Goal: Task Accomplishment & Management: Manage account settings

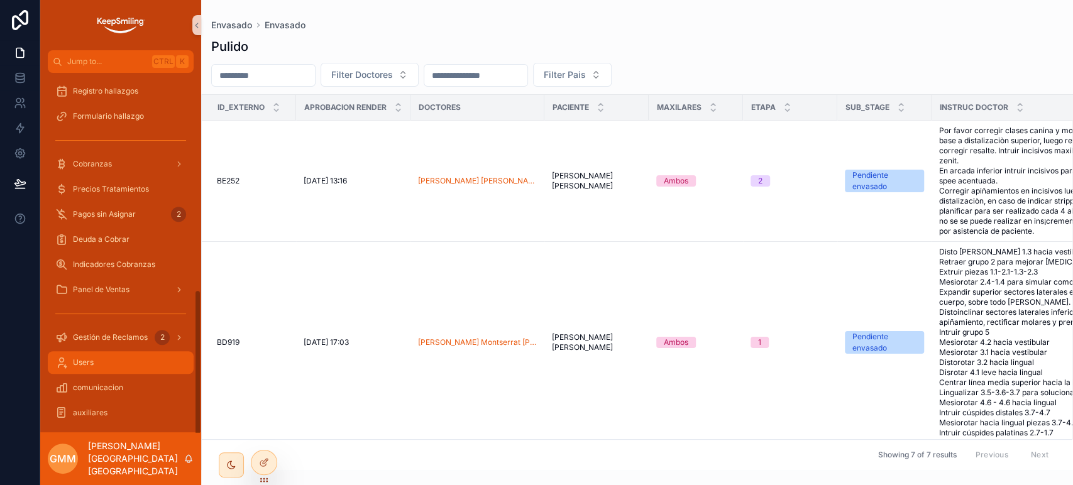
click at [138, 360] on div "Users" at bounding box center [120, 363] width 131 height 20
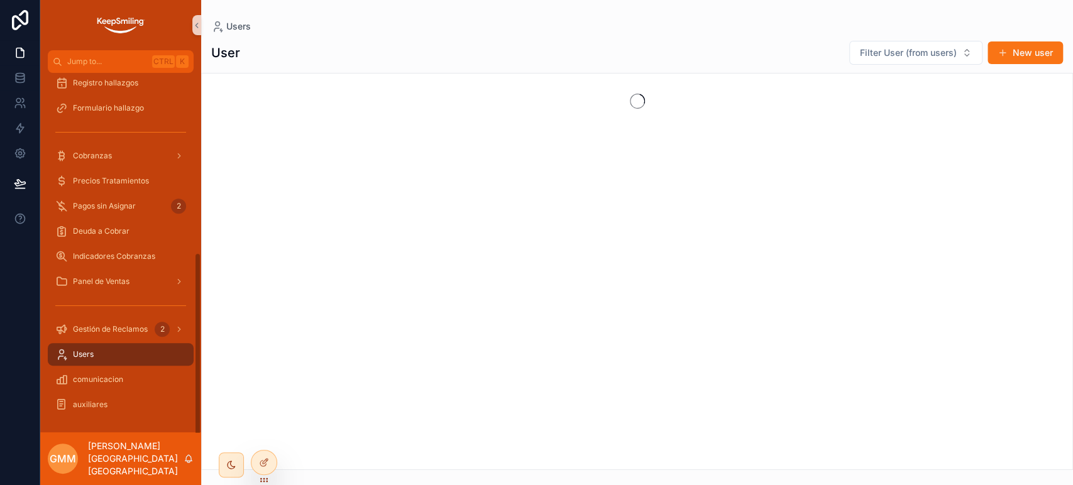
scroll to position [354, 0]
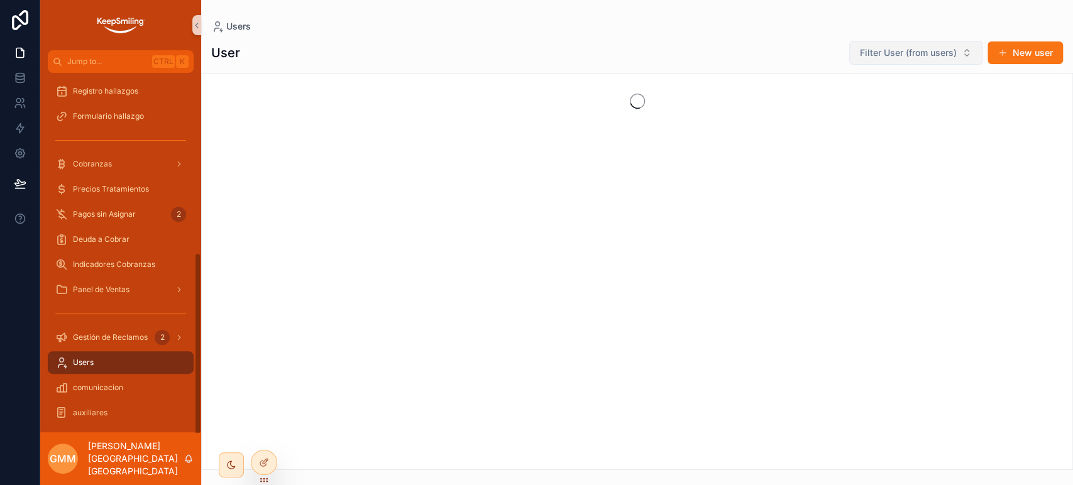
click at [536, 43] on button "Filter User (from users)" at bounding box center [915, 53] width 133 height 24
click at [536, 86] on input "scrollable content" at bounding box center [924, 79] width 126 height 23
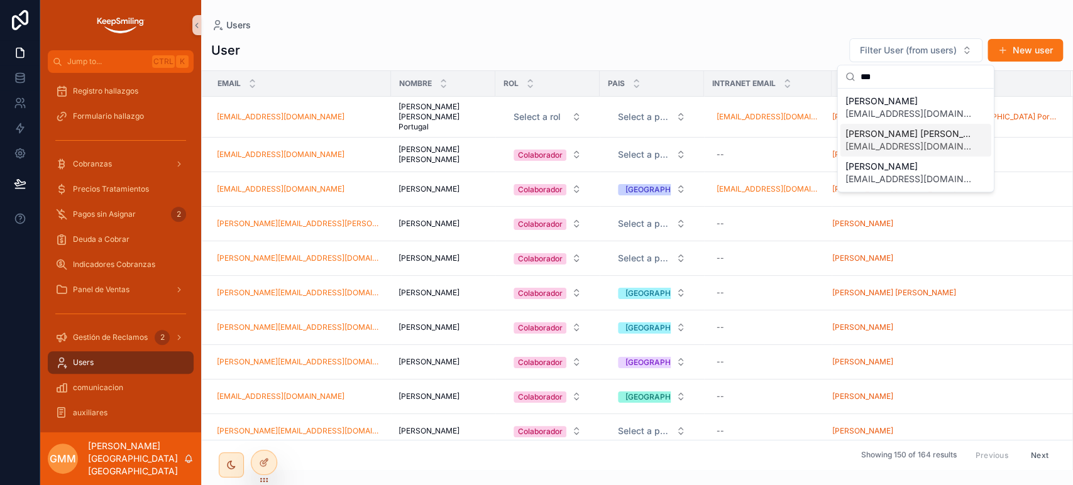
type input "***"
click at [536, 140] on span "[EMAIL_ADDRESS][DOMAIN_NAME]" at bounding box center [909, 146] width 126 height 13
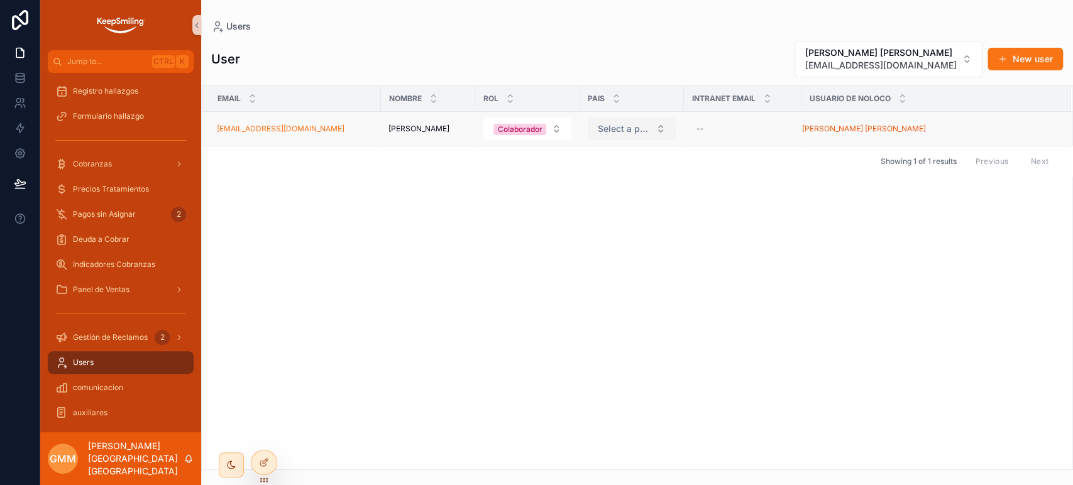
click at [536, 128] on button "Select a pais" at bounding box center [632, 129] width 88 height 23
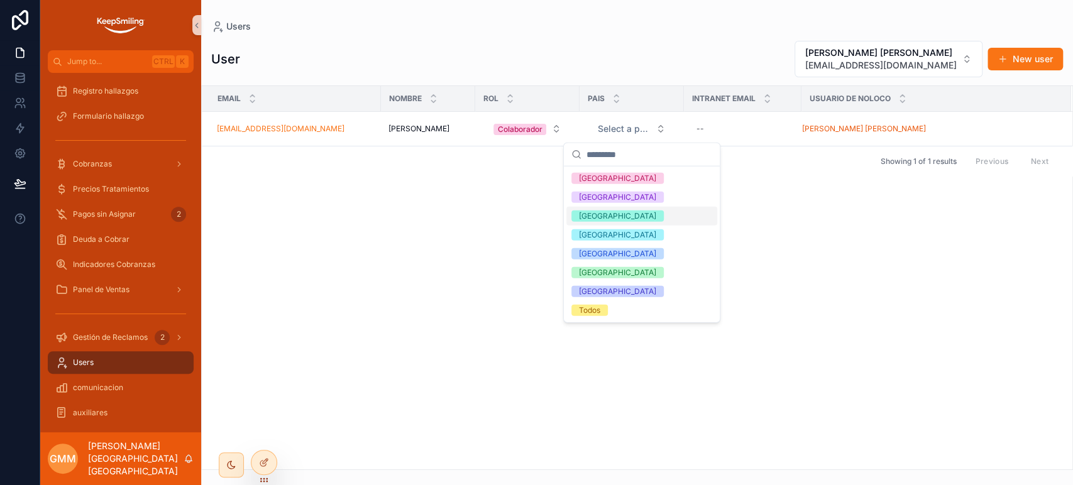
click at [536, 215] on div "[GEOGRAPHIC_DATA]" at bounding box center [641, 216] width 151 height 19
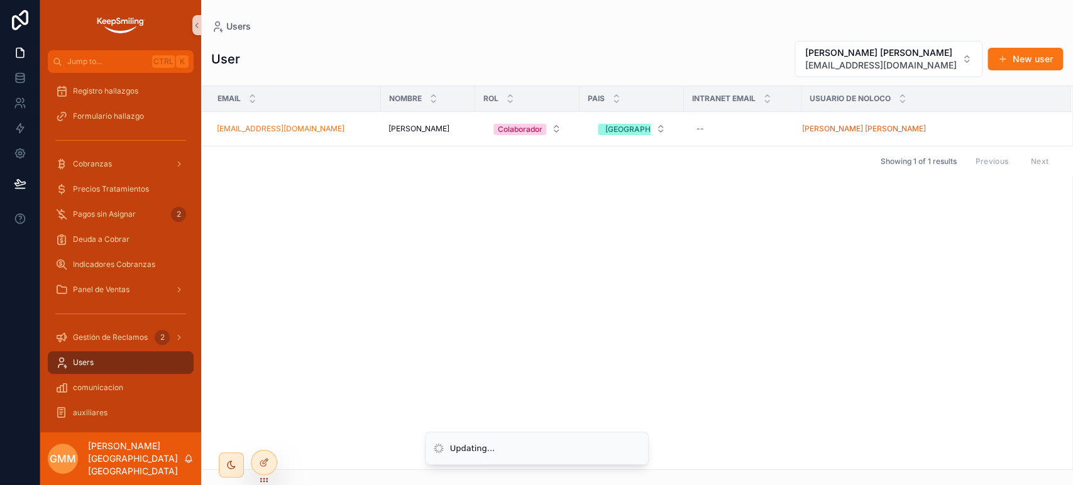
click at [536, 215] on div "Email Nombre Rol Pais Intranet Email Usuario de NOLOCO [EMAIL_ADDRESS][DOMAIN_N…" at bounding box center [637, 277] width 871 height 383
click at [265, 436] on icon at bounding box center [264, 436] width 10 height 10
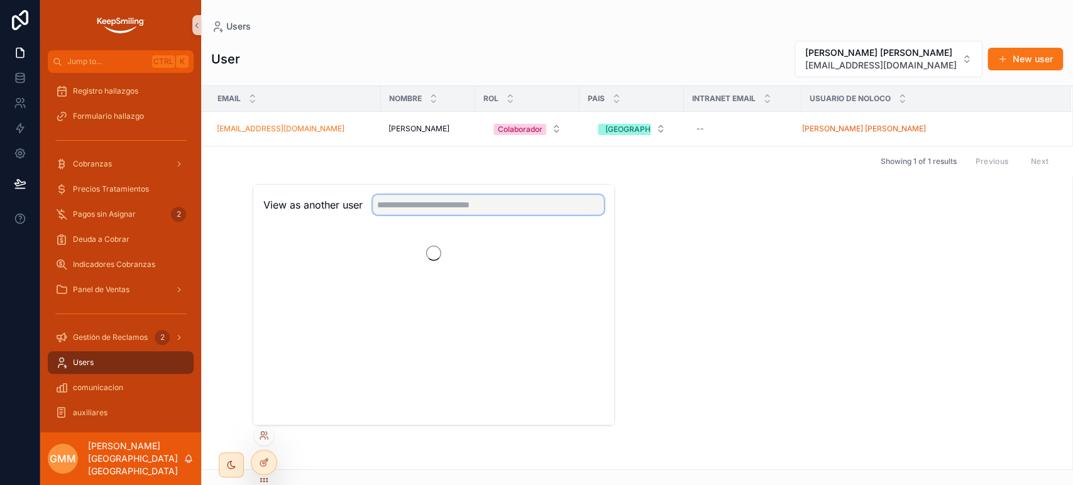
click at [411, 211] on input "text" at bounding box center [488, 205] width 231 height 20
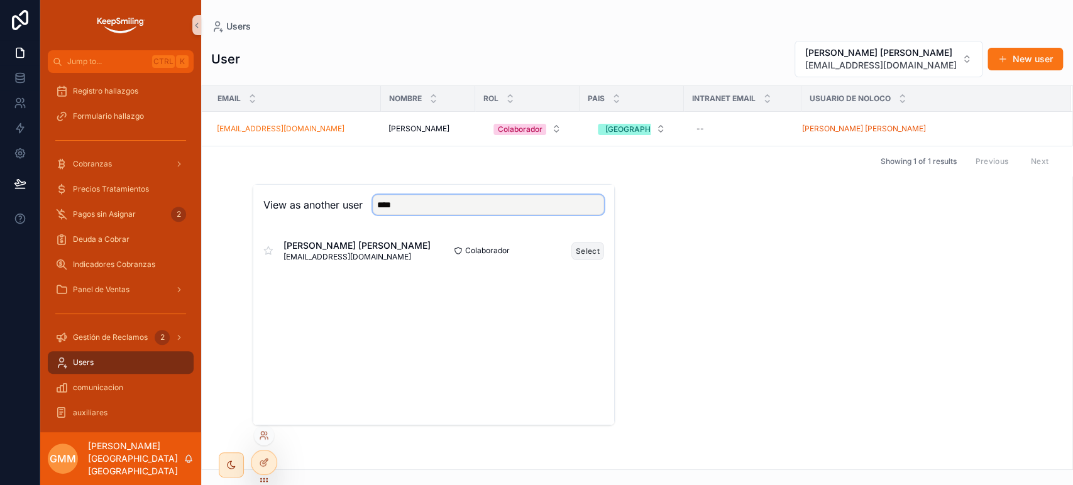
type input "****"
click at [536, 249] on button "Select" at bounding box center [587, 250] width 33 height 18
